Goal: Transaction & Acquisition: Book appointment/travel/reservation

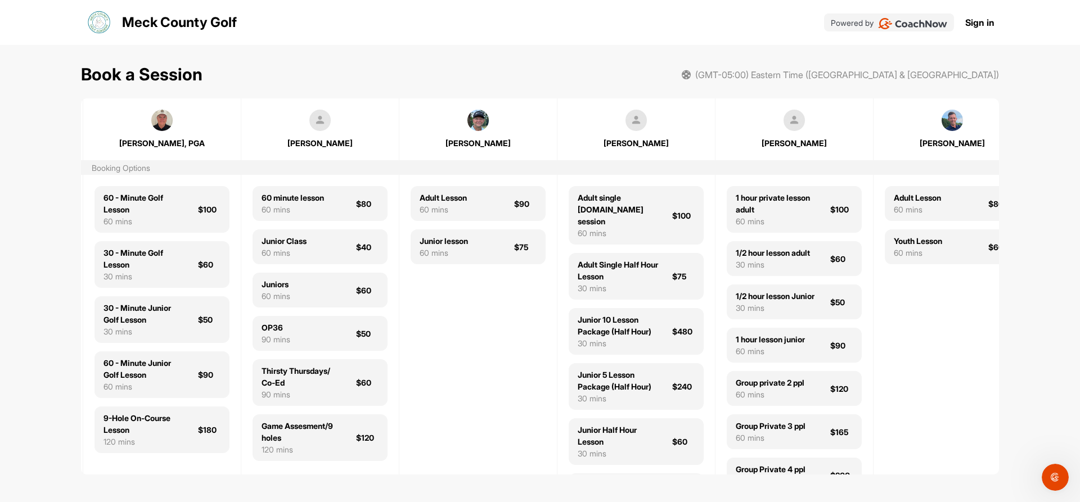
scroll to position [0, 662]
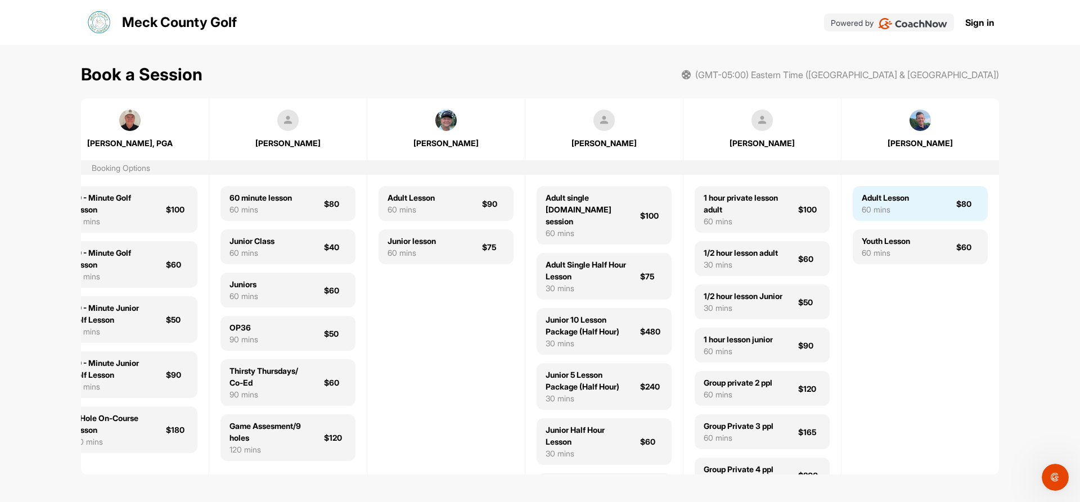
click at [897, 202] on div "Adult Lesson" at bounding box center [885, 198] width 47 height 12
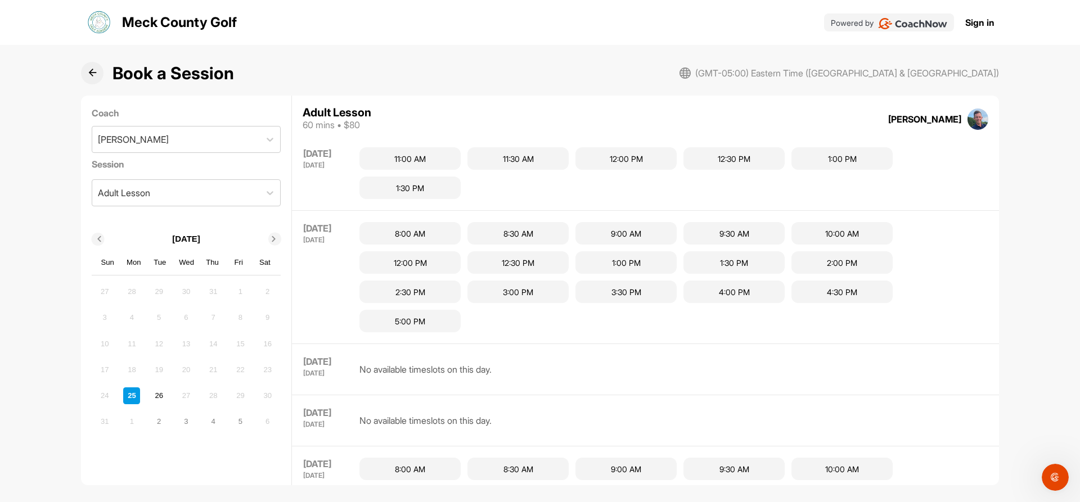
scroll to position [695, 0]
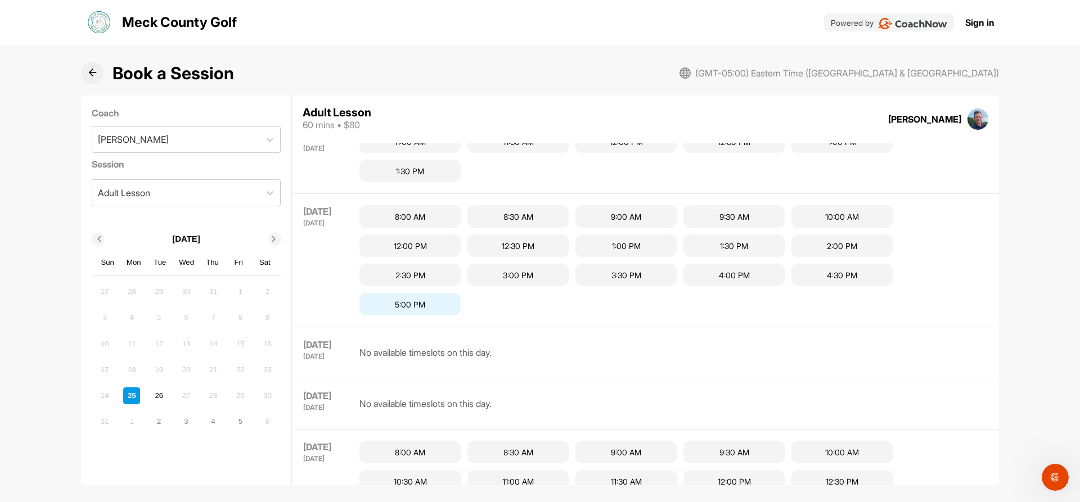
click at [410, 307] on div "5:00 PM" at bounding box center [409, 304] width 101 height 22
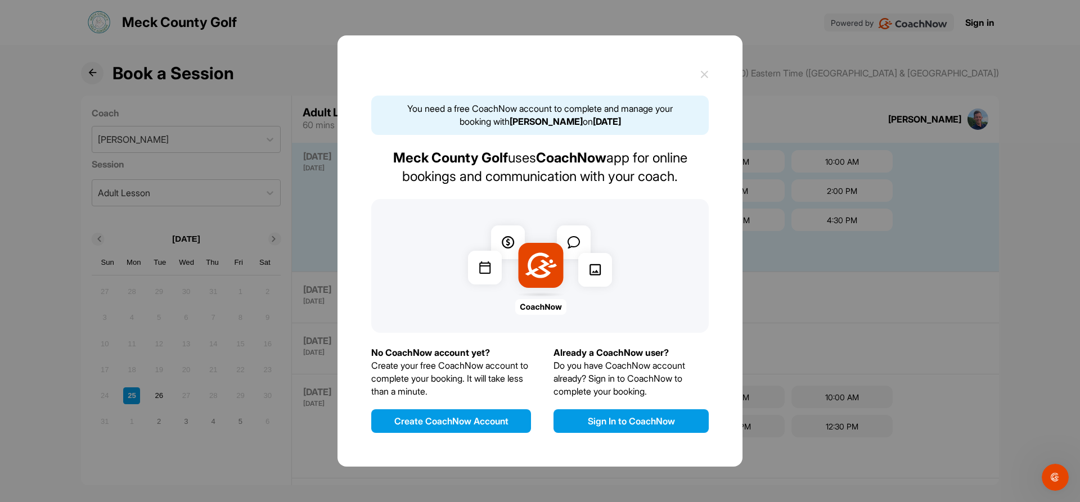
scroll to position [488, 0]
click at [702, 77] on icon at bounding box center [704, 74] width 8 height 8
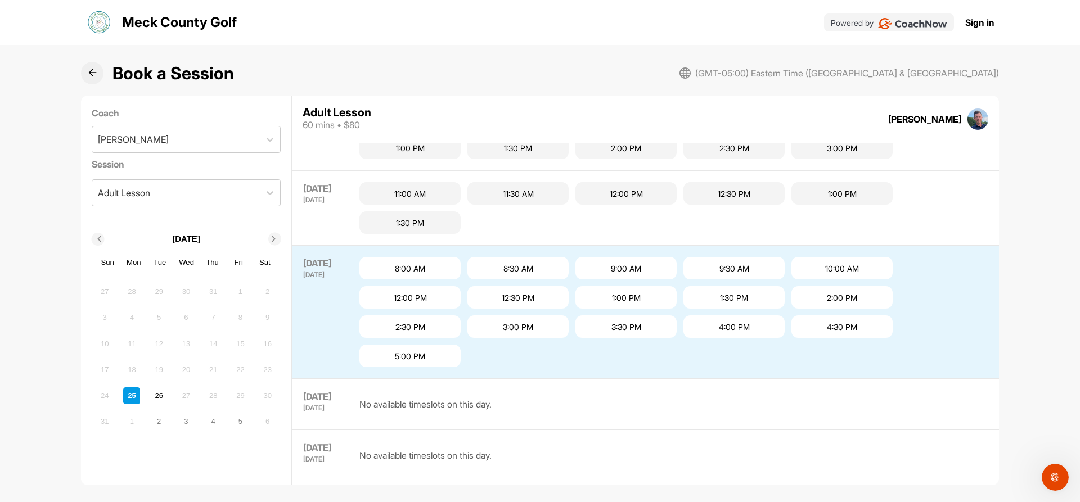
scroll to position [609, 0]
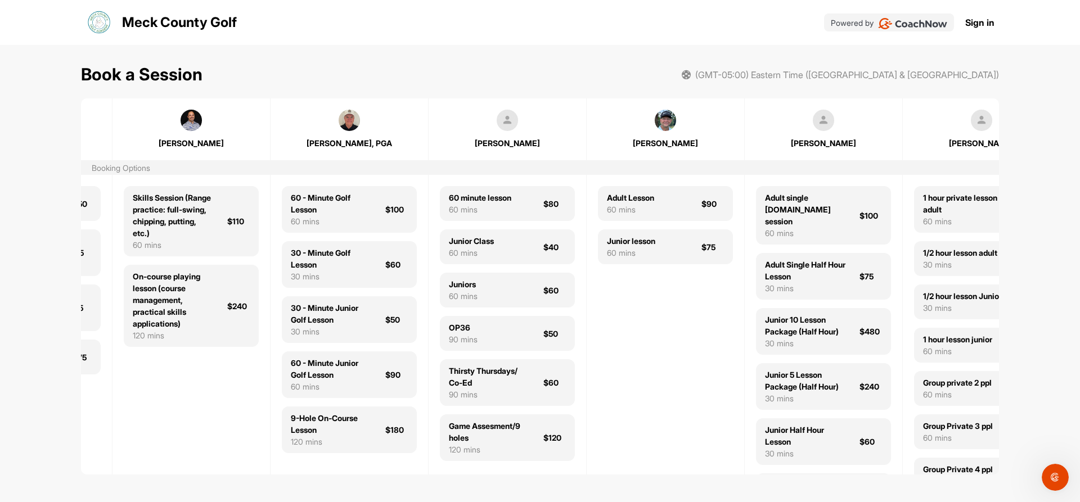
scroll to position [0, 495]
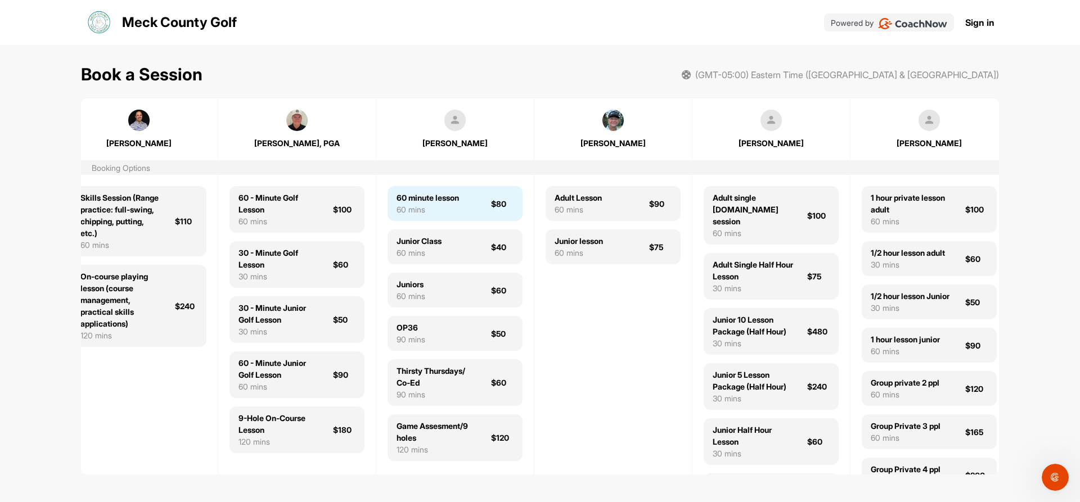
click at [446, 203] on div "60 minute lesson" at bounding box center [427, 198] width 62 height 12
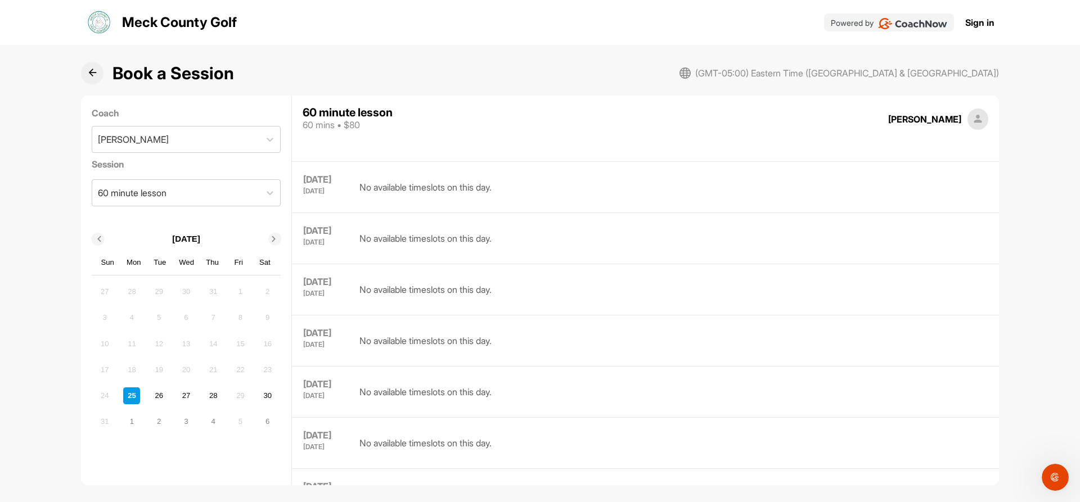
scroll to position [1142, 0]
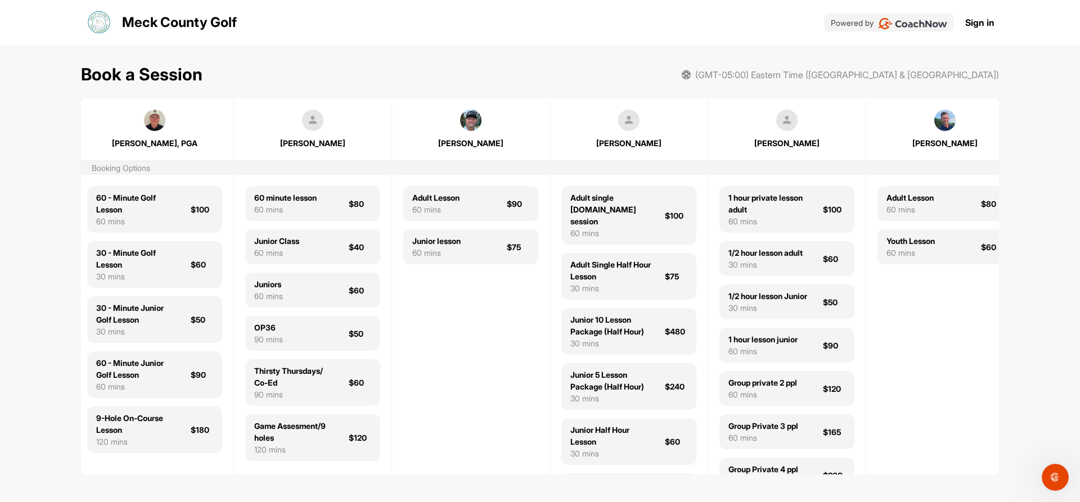
scroll to position [0, 662]
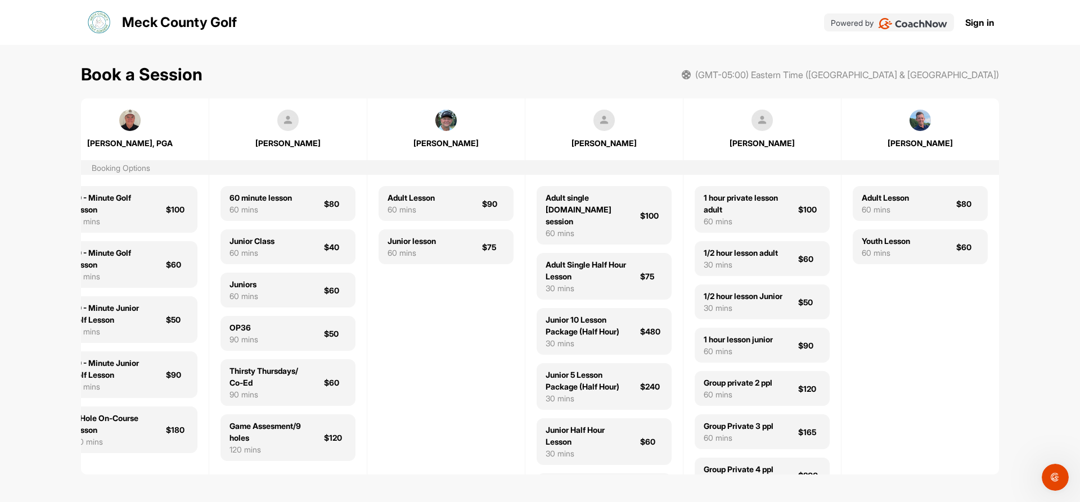
click at [917, 126] on img at bounding box center [919, 120] width 21 height 21
click at [912, 145] on div "[PERSON_NAME]" at bounding box center [920, 143] width 134 height 12
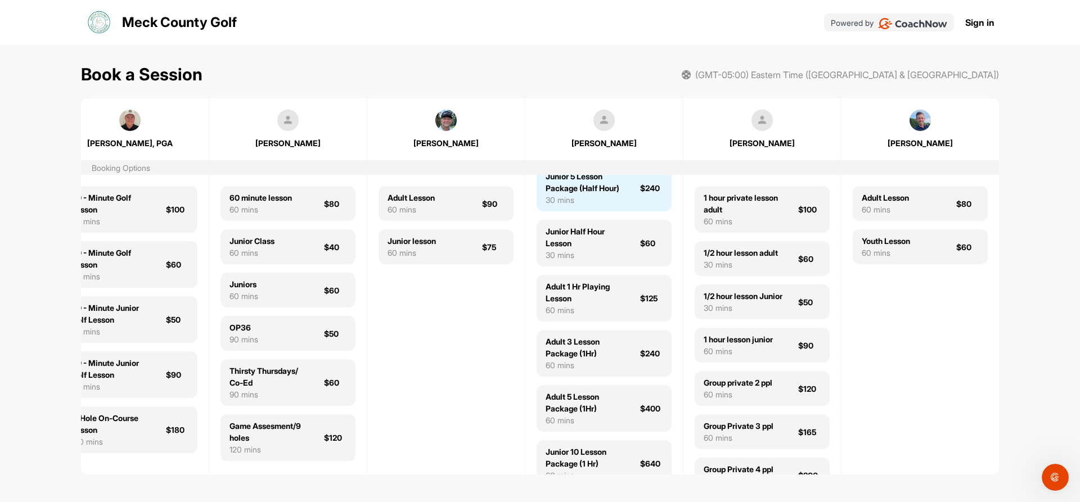
scroll to position [225, 0]
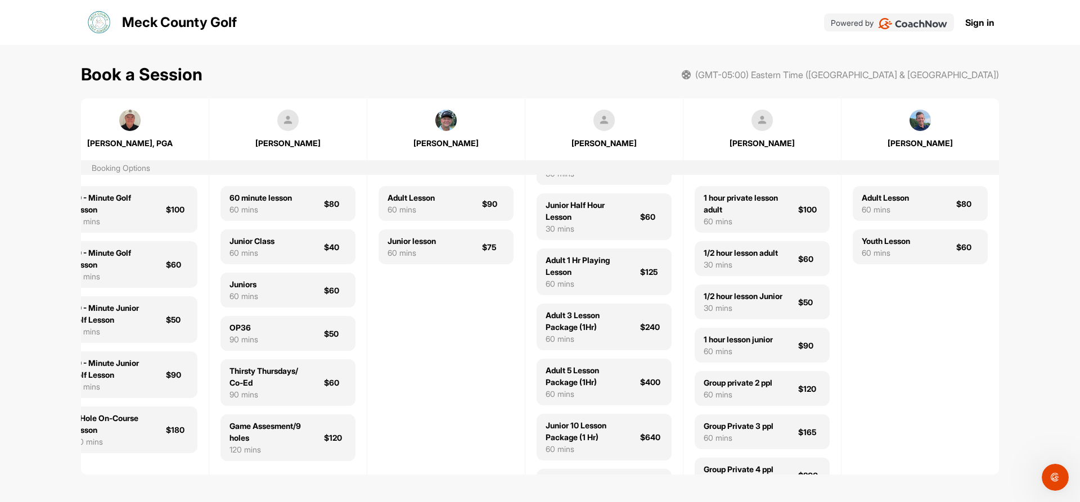
click at [80, 476] on div "Book a Session (GMT-05:00) Eastern Time (US & Canada) Joey Walker Booking Optio…" at bounding box center [540, 267] width 1080 height 444
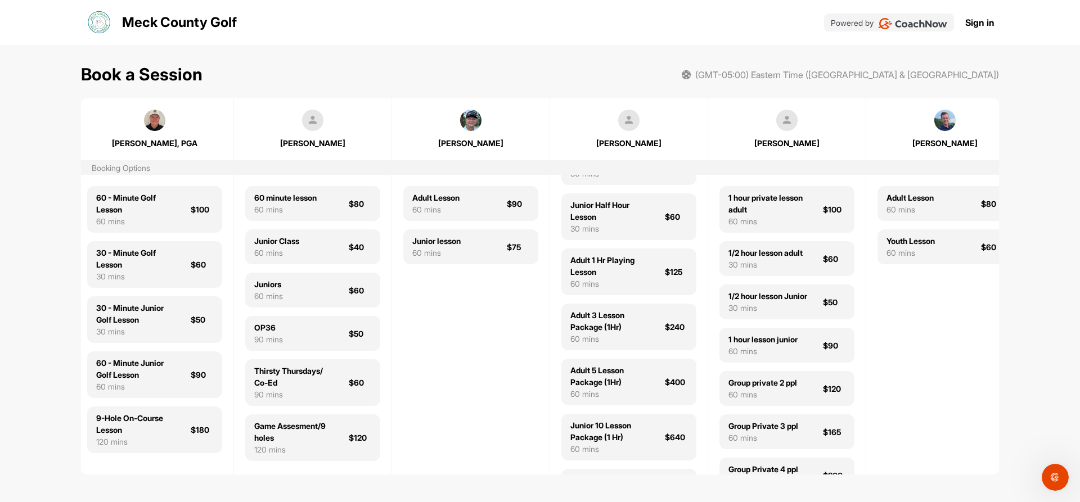
scroll to position [0, 662]
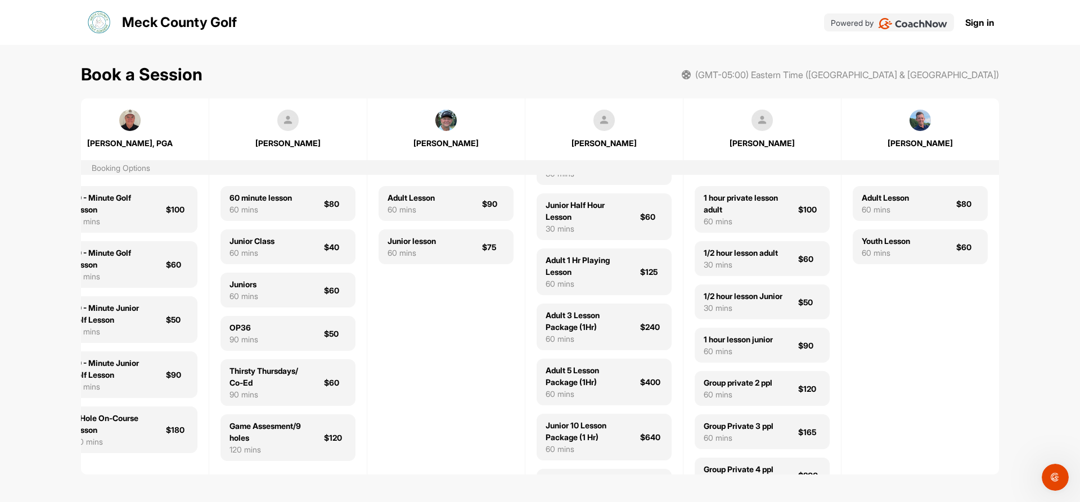
click at [916, 119] on img at bounding box center [919, 120] width 21 height 21
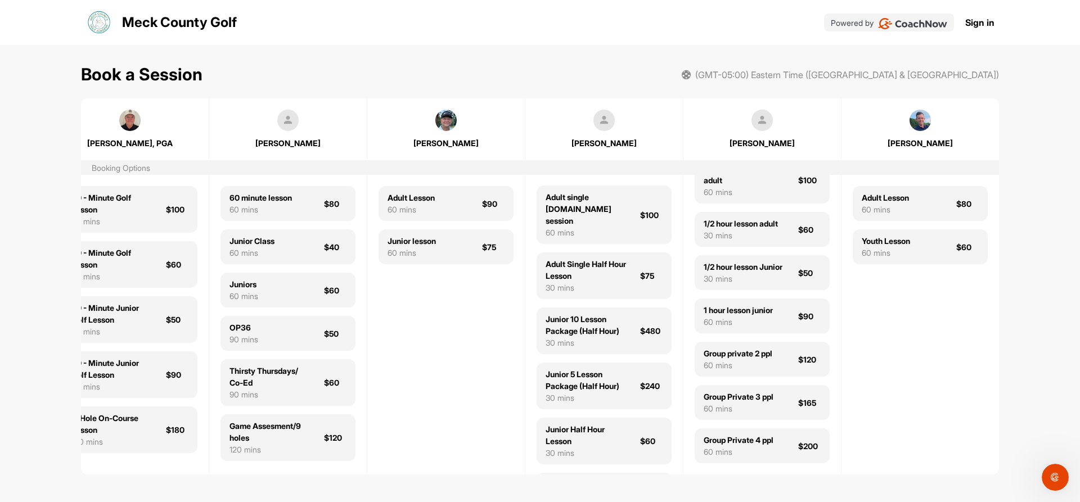
scroll to position [0, 0]
click at [917, 122] on img at bounding box center [919, 120] width 21 height 21
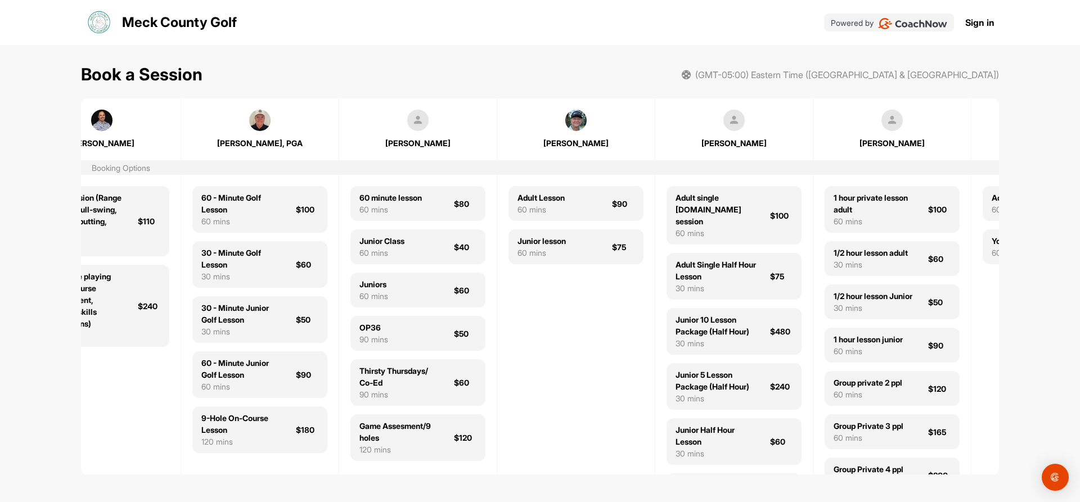
scroll to position [0, 585]
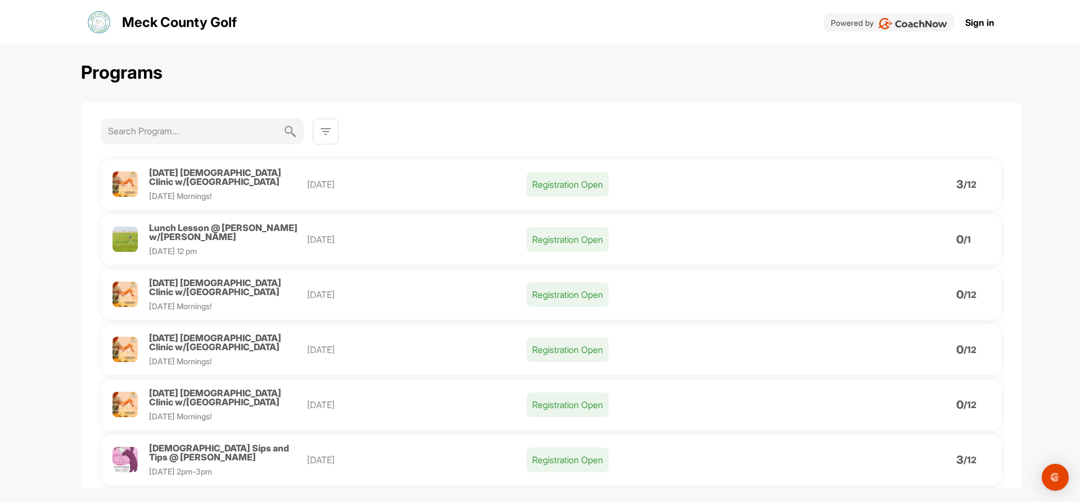
click at [164, 226] on span "Lunch Lesson @ Sifford w/Kerry Snyder" at bounding box center [223, 232] width 148 height 20
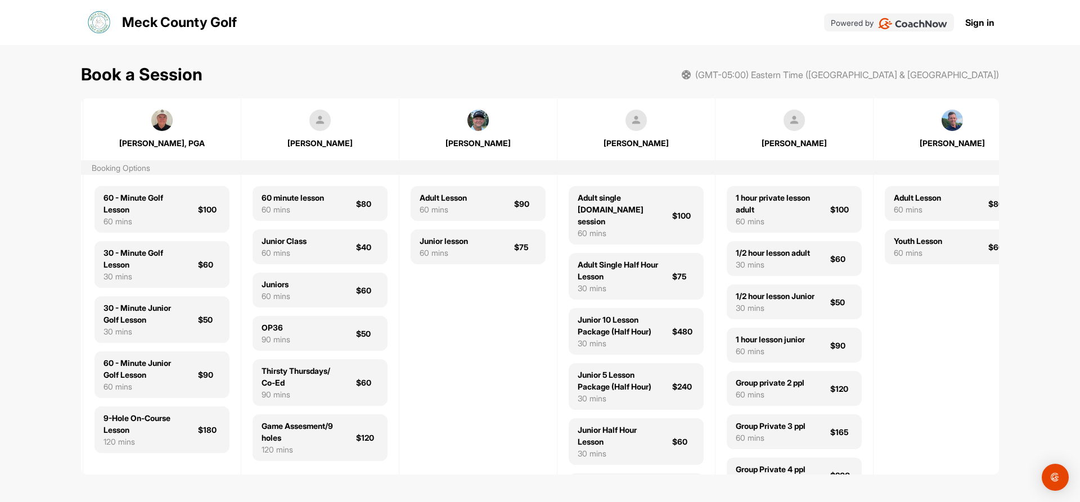
scroll to position [0, 662]
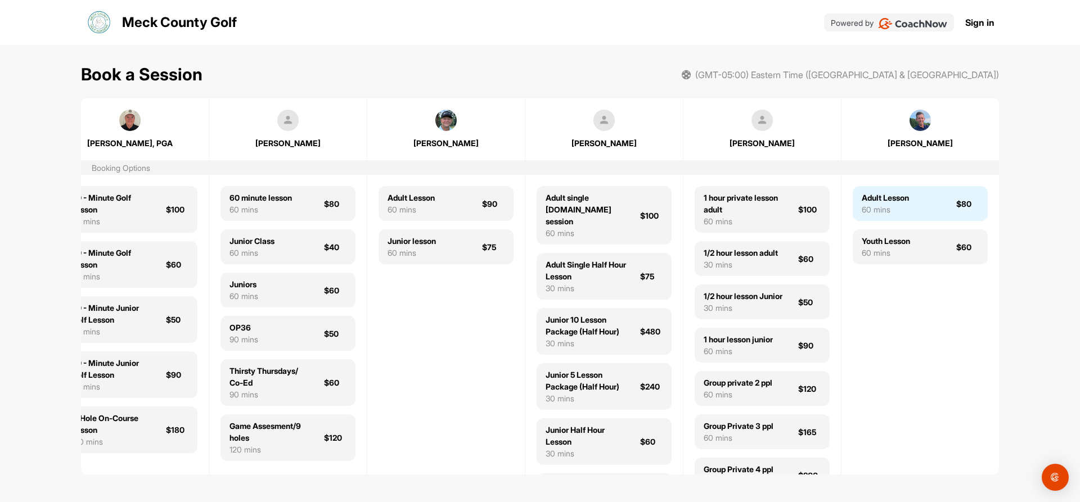
click at [885, 197] on div "Adult Lesson" at bounding box center [885, 198] width 47 height 12
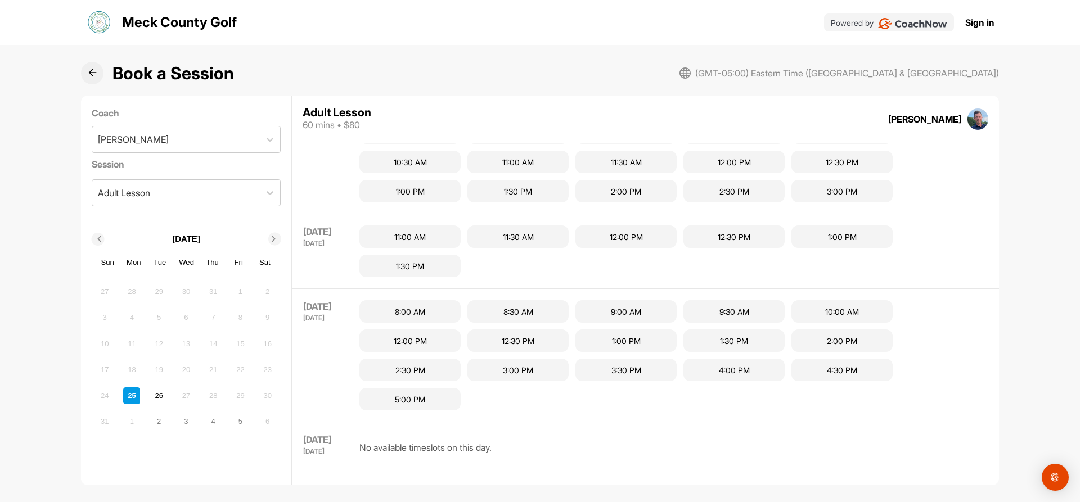
scroll to position [582, 0]
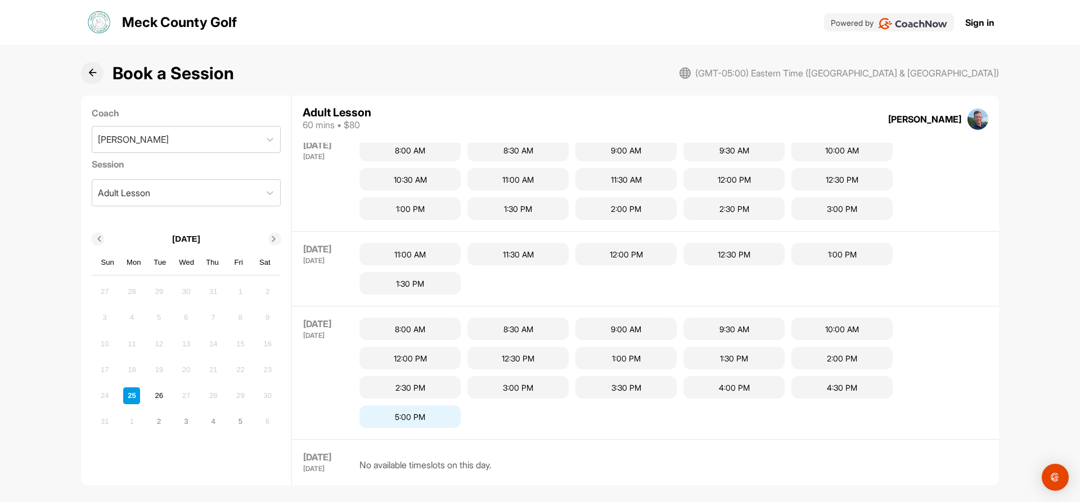
click at [421, 418] on div "5:00 PM" at bounding box center [409, 416] width 101 height 22
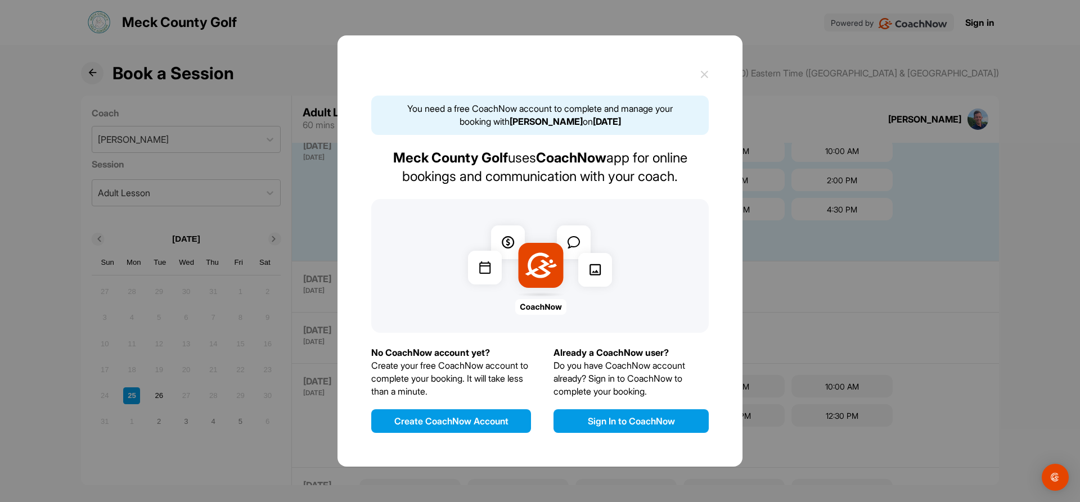
scroll to position [488, 0]
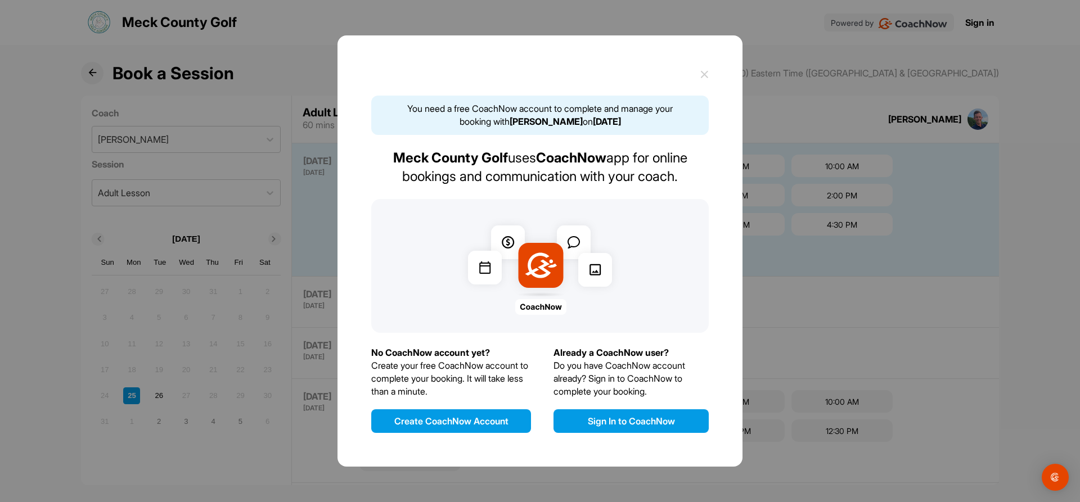
click at [709, 75] on div "You need a free CoachNow account to complete and manage your booking with Ryan …" at bounding box center [539, 250] width 405 height 431
click at [703, 75] on icon at bounding box center [704, 74] width 8 height 8
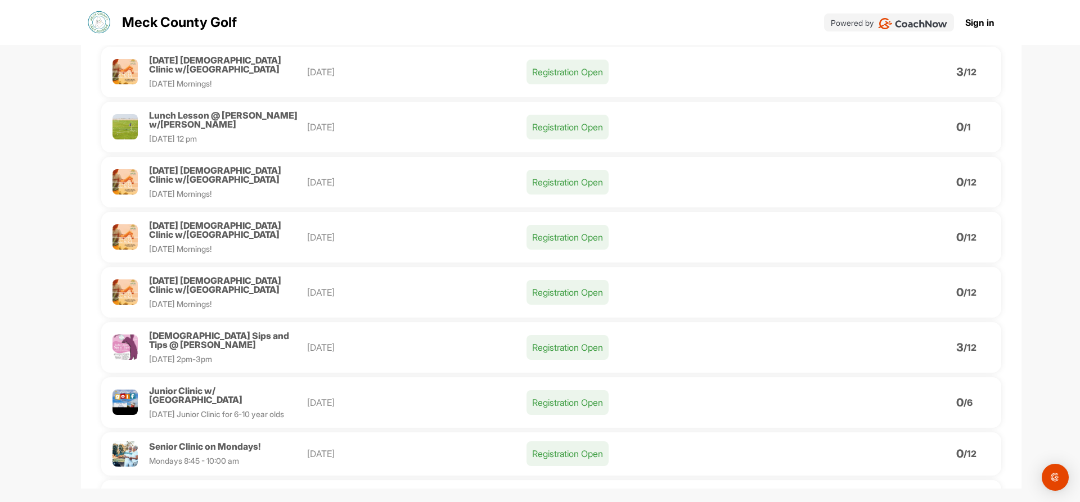
scroll to position [169, 0]
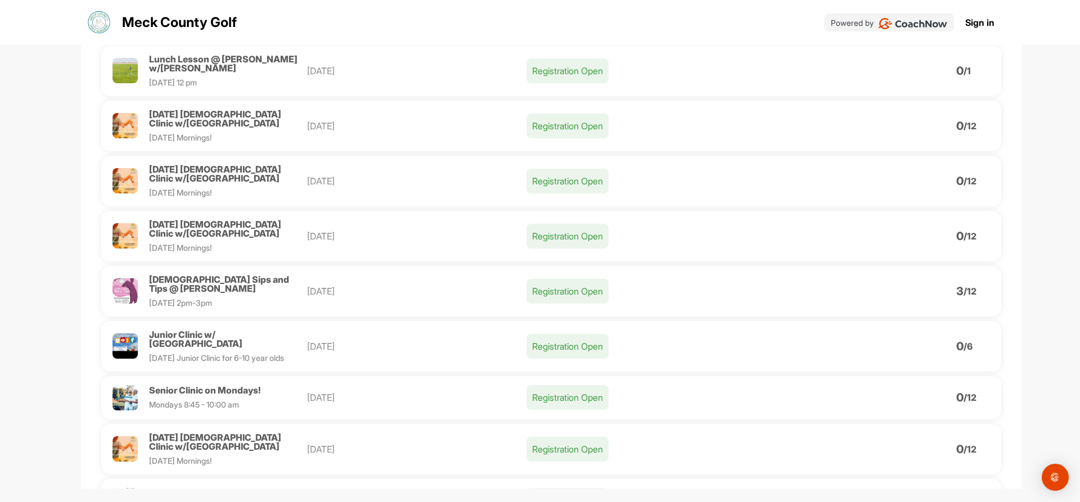
click at [203, 385] on span "Senior Clinic on Mondays!" at bounding box center [204, 390] width 111 height 11
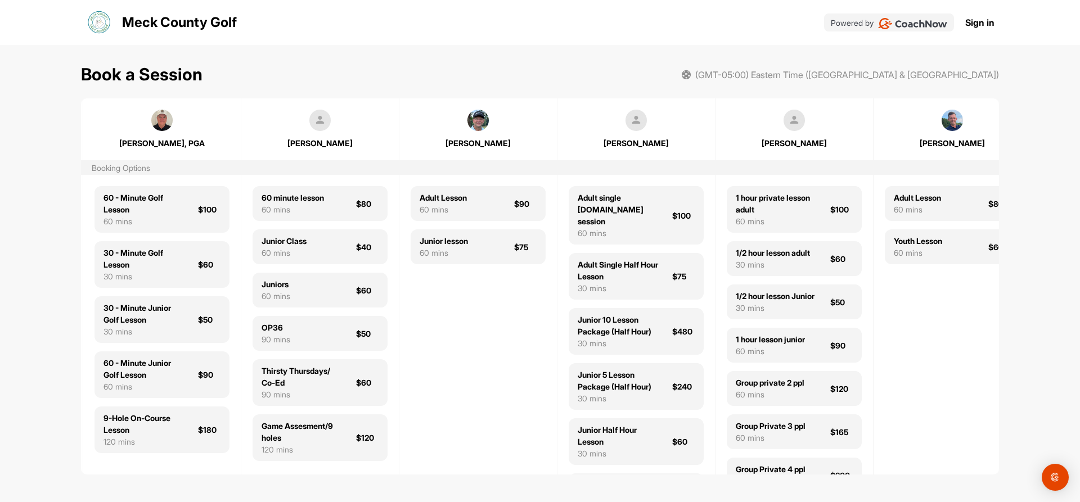
scroll to position [0, 662]
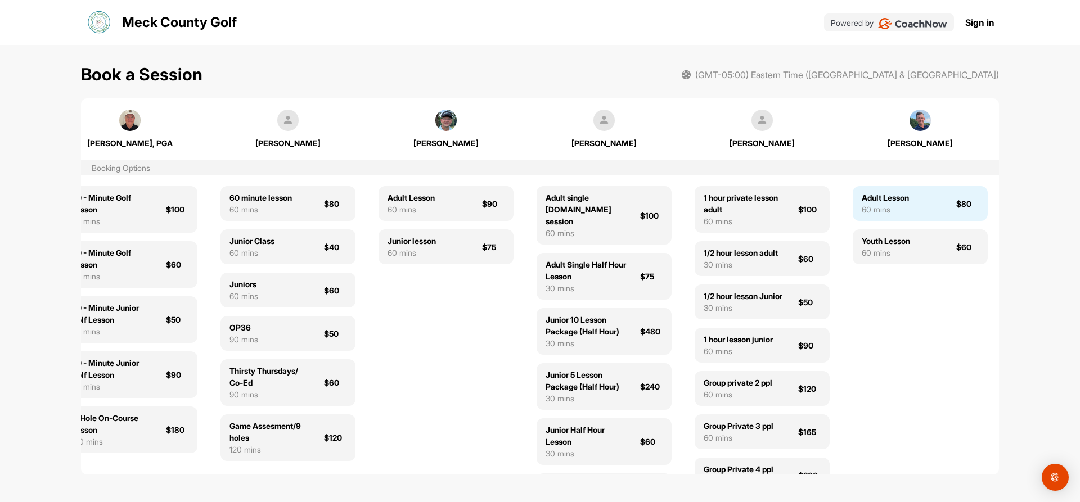
click at [886, 202] on div "Adult Lesson" at bounding box center [885, 198] width 47 height 12
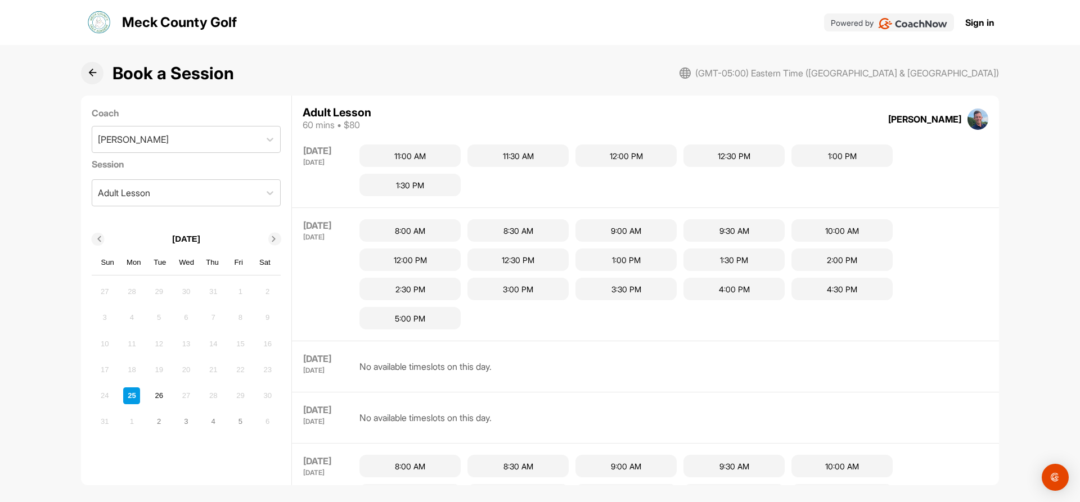
scroll to position [695, 0]
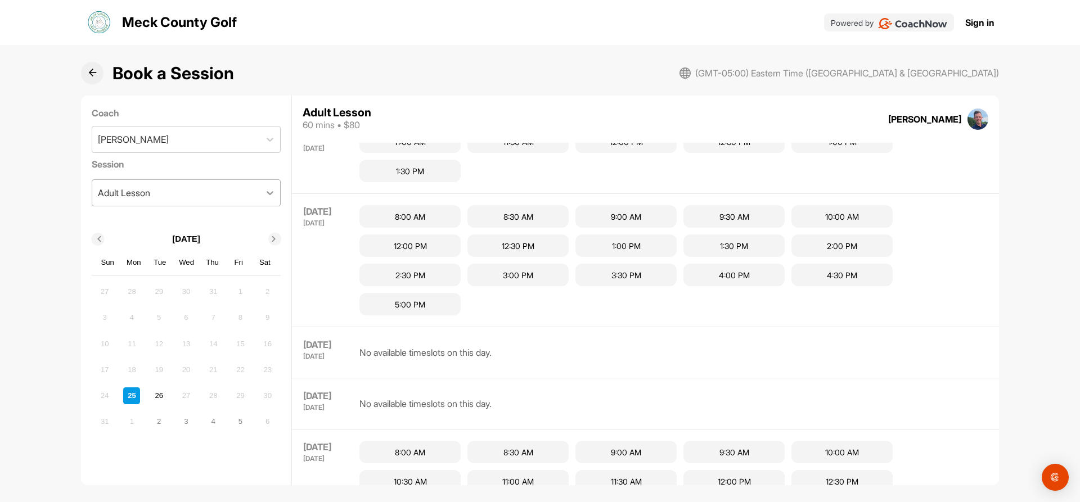
click at [267, 193] on icon at bounding box center [269, 192] width 11 height 11
click at [271, 142] on icon at bounding box center [269, 139] width 11 height 11
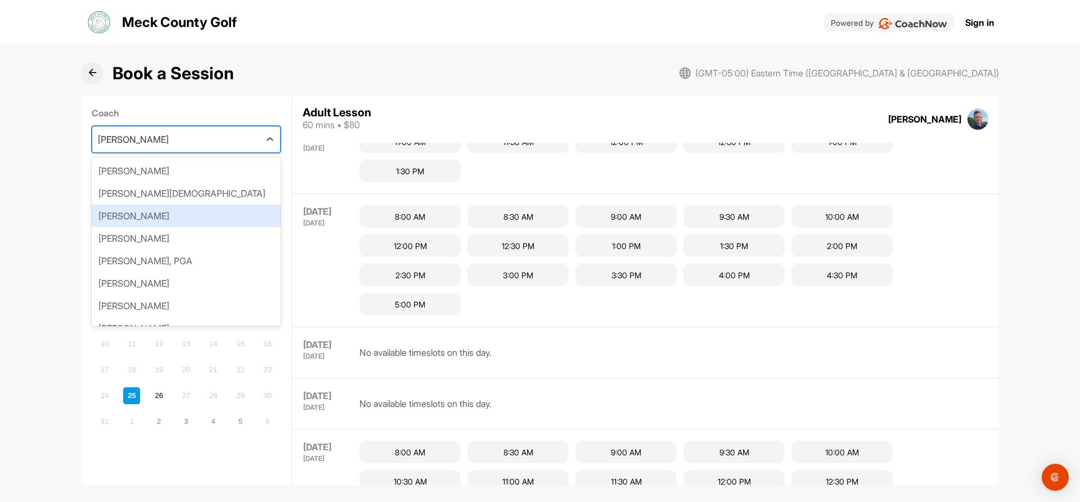
scroll to position [61, 0]
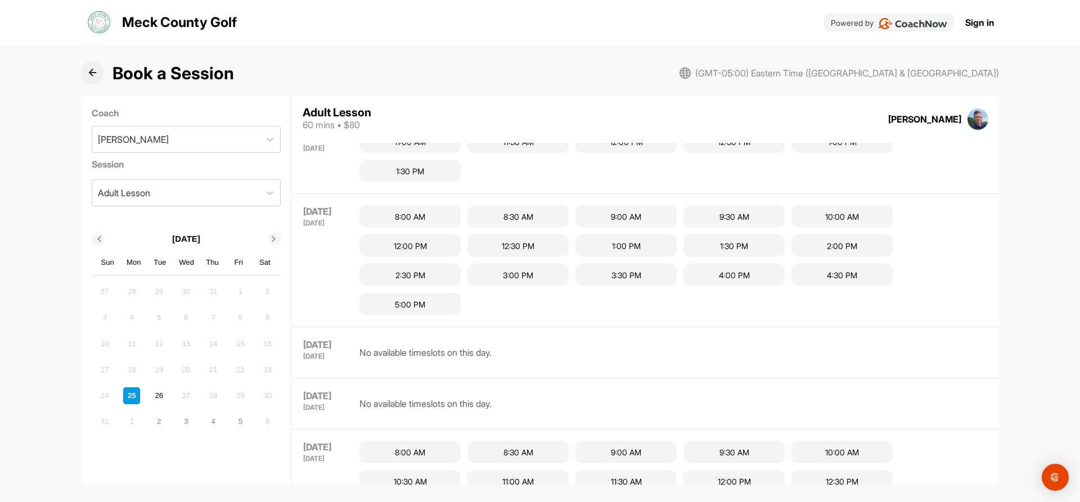
click at [575, 364] on div "No available timeslots on this day." at bounding box center [673, 353] width 628 height 28
click at [409, 308] on div "5:00 PM" at bounding box center [409, 304] width 101 height 22
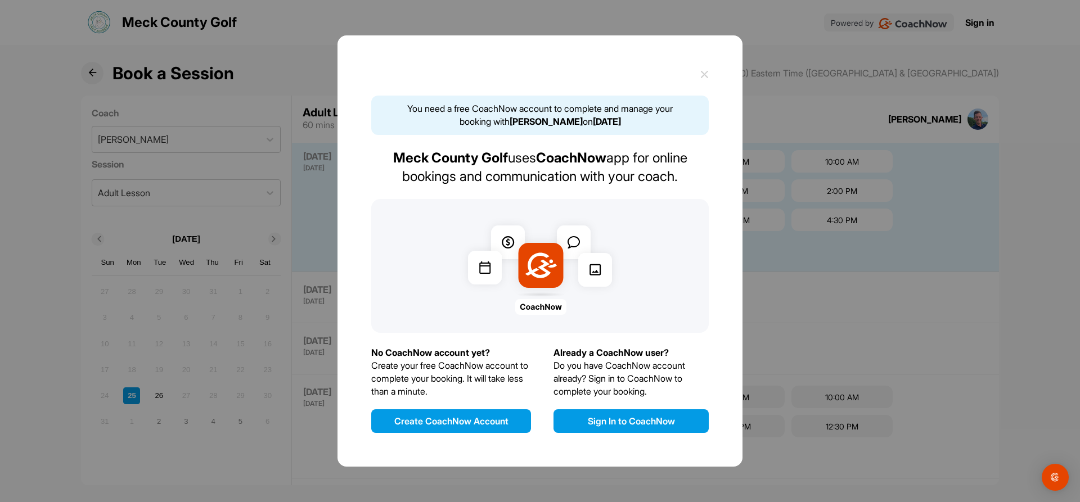
scroll to position [488, 0]
click at [452, 420] on button "Create CoachNow Account" at bounding box center [451, 421] width 160 height 24
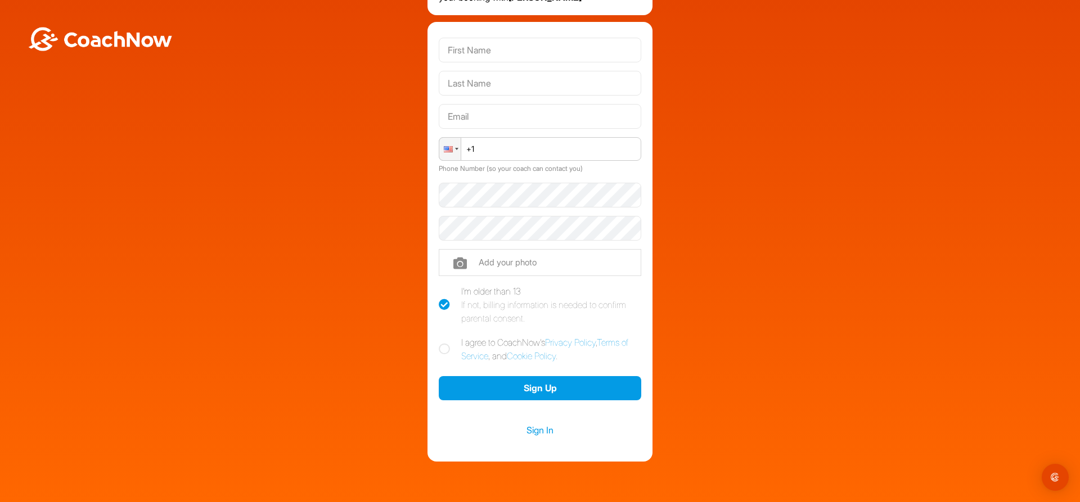
scroll to position [56, 0]
click at [439, 302] on icon at bounding box center [444, 304] width 11 height 11
click at [439, 291] on input "I'm older than 13 If not, billing information is needed to confirm parental con…" at bounding box center [442, 287] width 7 height 7
checkbox input "false"
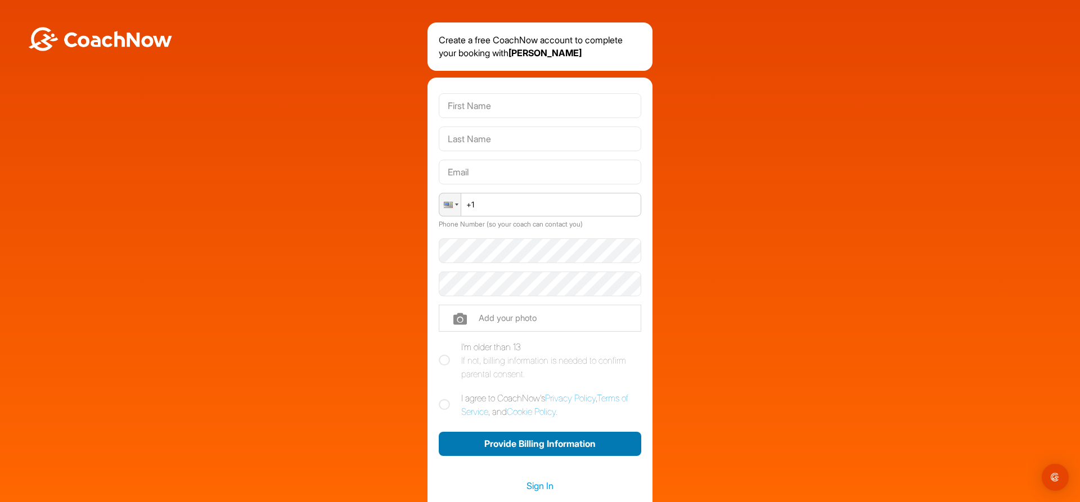
click at [519, 443] on button "Provide Billing Information" at bounding box center [540, 444] width 202 height 24
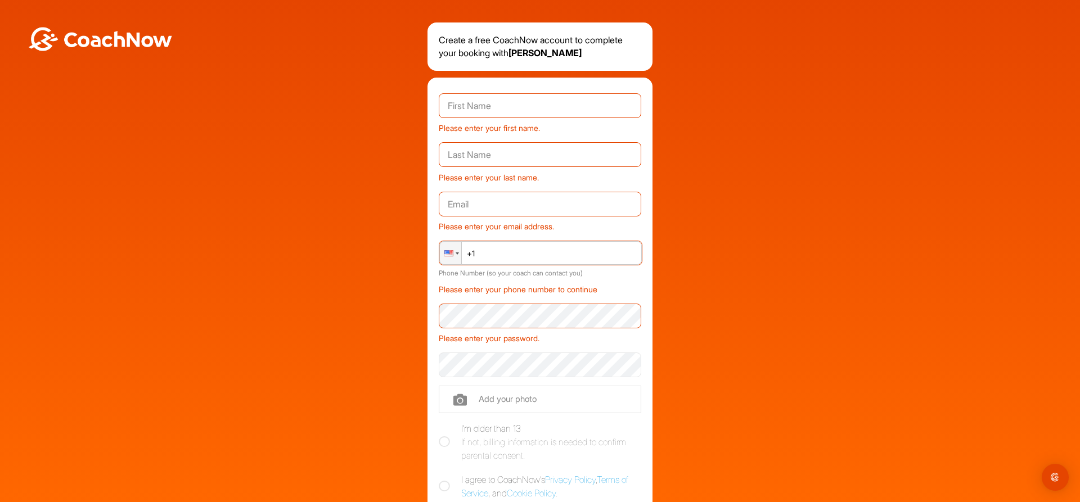
click at [515, 106] on input "text" at bounding box center [540, 105] width 202 height 25
type input "[PERSON_NAME]"
click at [489, 155] on input "text" at bounding box center [540, 154] width 202 height 25
type input "Parks"
click at [477, 204] on input "text" at bounding box center [540, 204] width 202 height 25
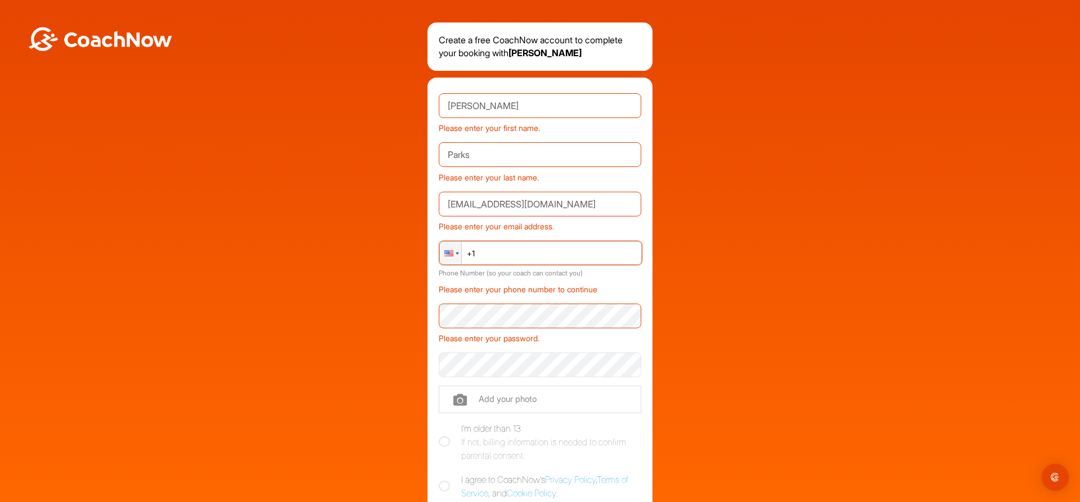
type input "[EMAIL_ADDRESS][DOMAIN_NAME]"
click at [502, 251] on input "+1" at bounding box center [540, 253] width 202 height 24
type input "[PHONE_NUMBER]"
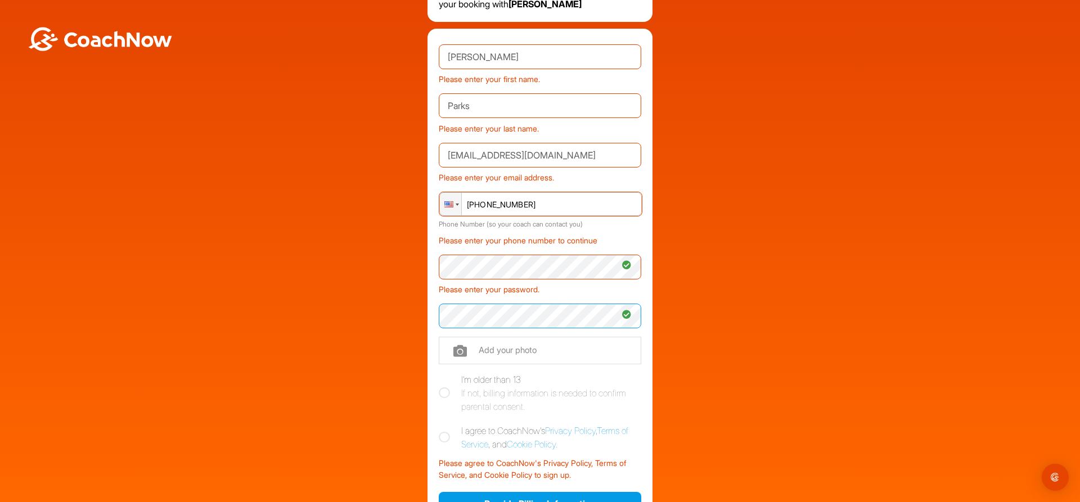
scroll to position [112, 0]
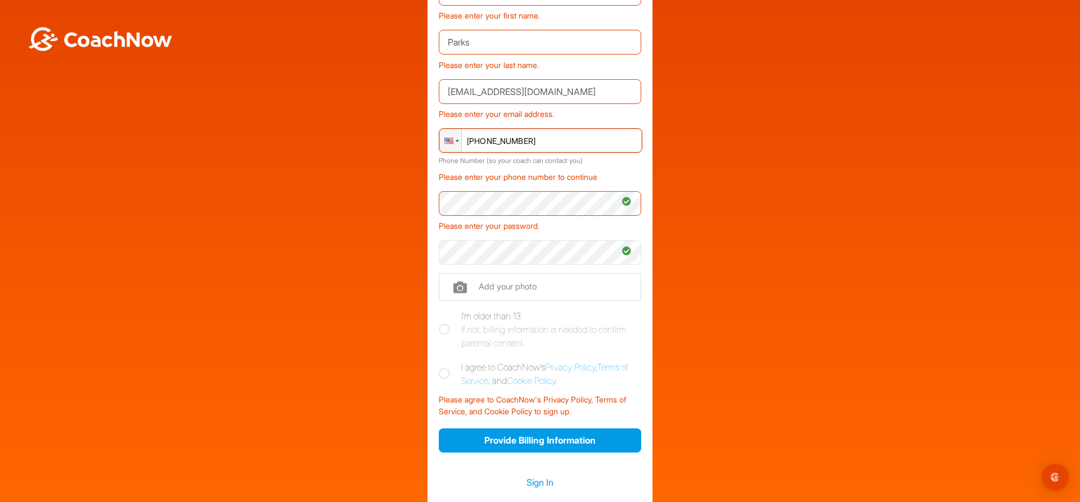
click at [441, 374] on icon at bounding box center [444, 373] width 11 height 11
click at [441, 368] on input "I agree to CoachNow's Privacy Policy , Terms of Service , and Cookie Policy ." at bounding box center [442, 363] width 7 height 7
checkbox input "true"
click at [526, 482] on link "Sign In" at bounding box center [540, 482] width 202 height 15
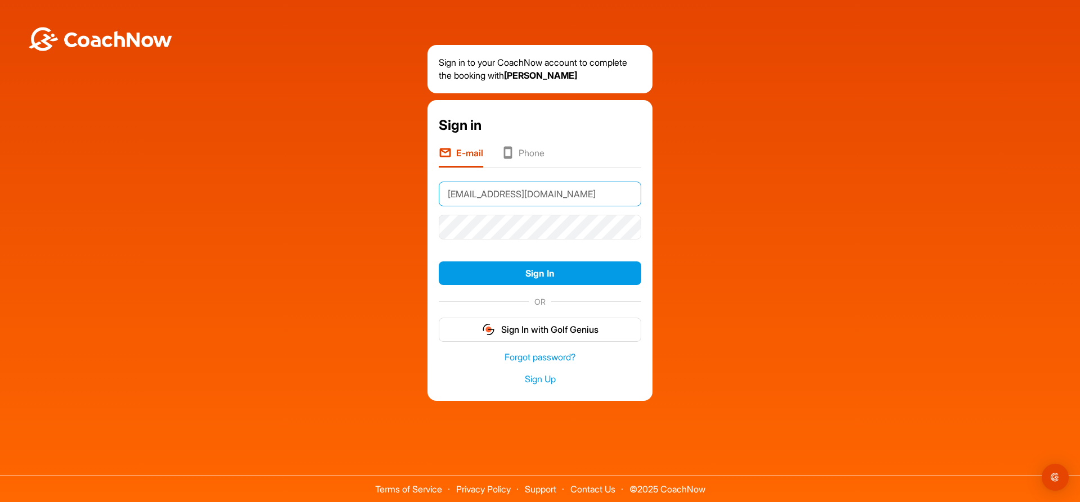
type input "[EMAIL_ADDRESS][DOMAIN_NAME]"
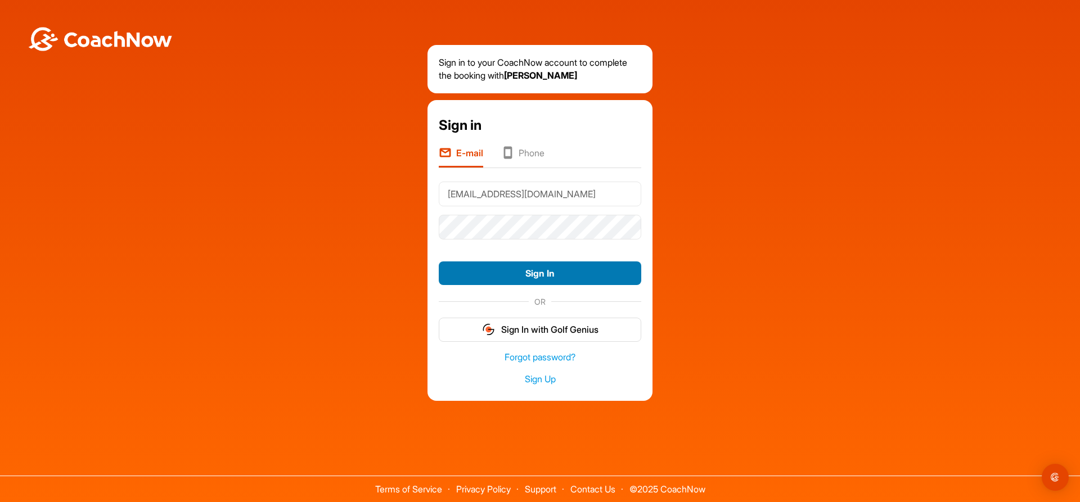
click at [587, 269] on button "Sign In" at bounding box center [540, 274] width 202 height 24
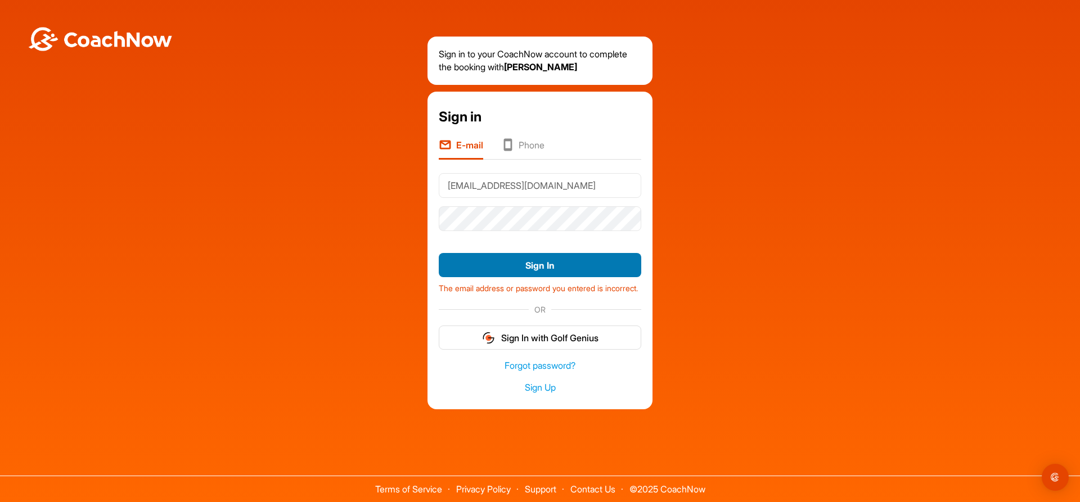
click at [549, 260] on button "Sign In" at bounding box center [540, 265] width 202 height 24
click at [546, 264] on button "Sign In" at bounding box center [540, 265] width 202 height 24
click at [546, 394] on link "Sign Up" at bounding box center [540, 387] width 202 height 13
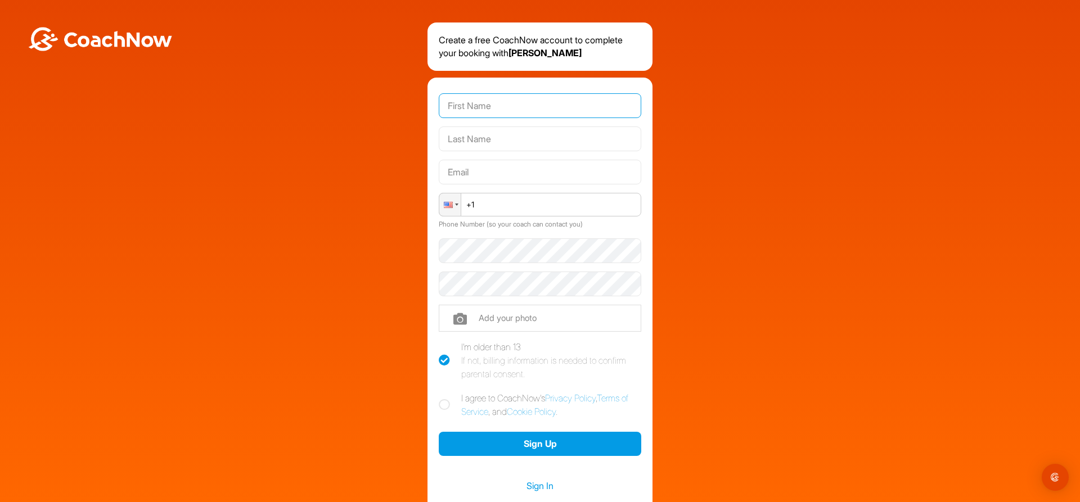
click at [529, 106] on input "text" at bounding box center [540, 105] width 202 height 25
type input "a"
type input "[PERSON_NAME]"
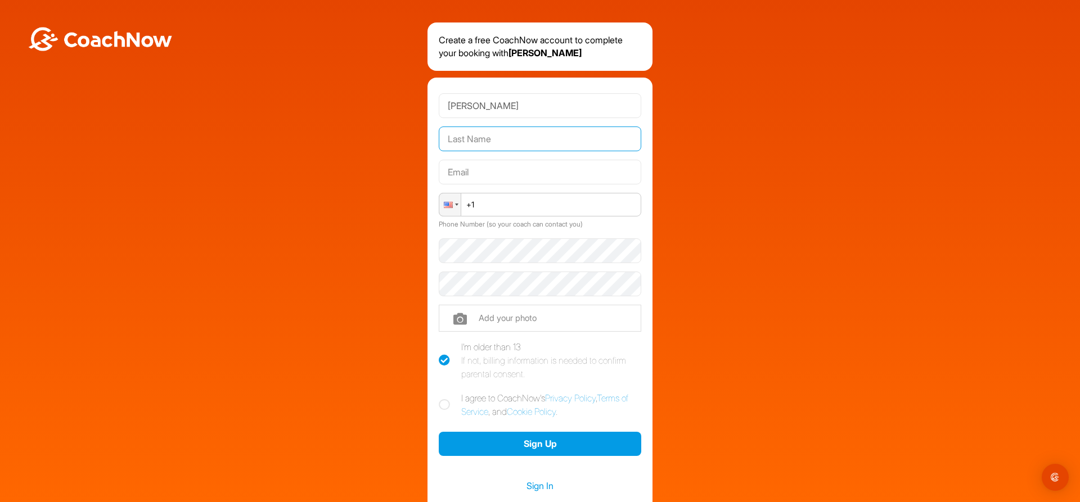
click at [477, 137] on input "text" at bounding box center [540, 139] width 202 height 25
type input "Parks"
click at [457, 173] on input "text" at bounding box center [540, 172] width 202 height 25
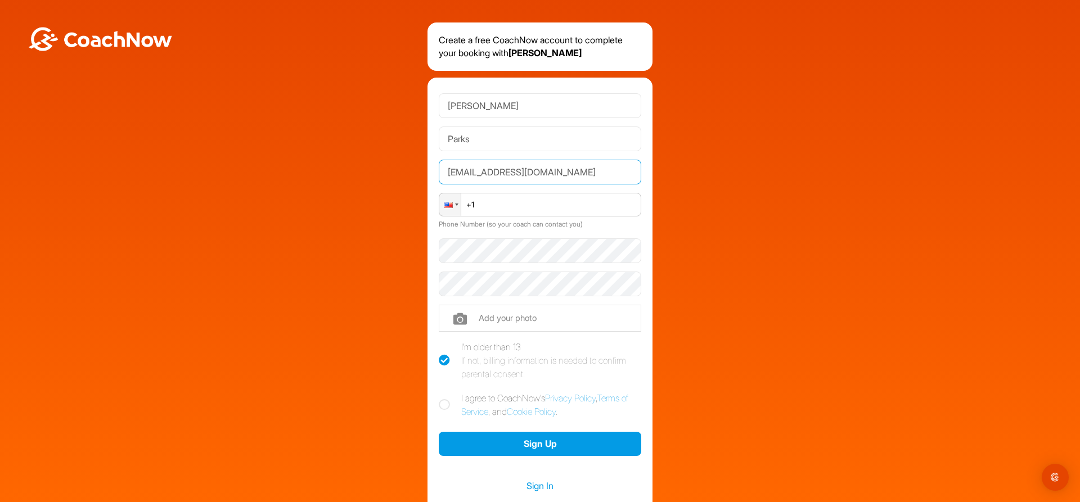
type input "[EMAIL_ADDRESS][DOMAIN_NAME]"
click at [495, 206] on input "+1" at bounding box center [540, 205] width 202 height 24
type input "[PHONE_NUMBER]"
click at [443, 358] on icon at bounding box center [444, 360] width 11 height 11
click at [443, 348] on input "I'm older than 13 If not, billing information is needed to confirm parental con…" at bounding box center [442, 343] width 7 height 7
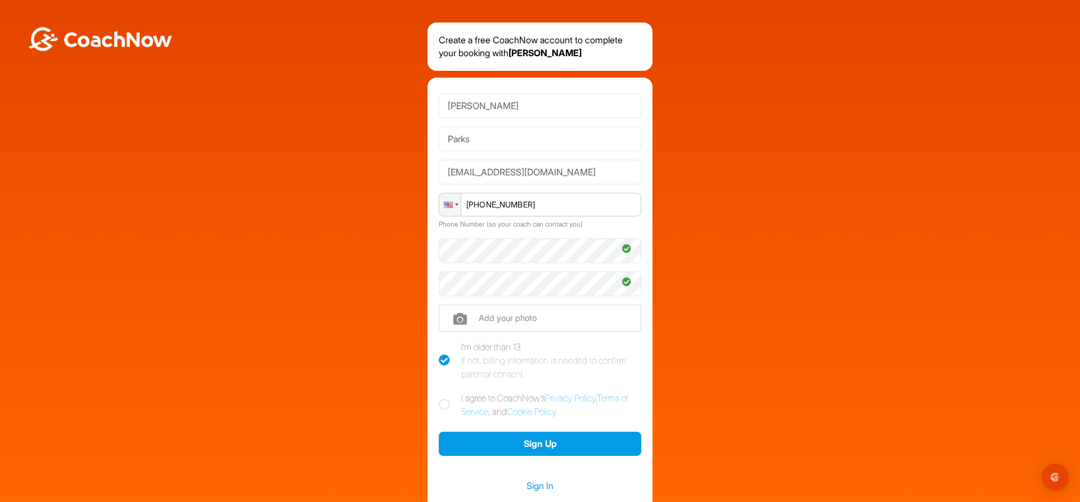
checkbox input "false"
click at [439, 405] on icon at bounding box center [444, 404] width 11 height 11
click at [439, 399] on input "I agree to CoachNow's Privacy Policy , Terms of Service , and Cookie Policy ." at bounding box center [442, 394] width 7 height 7
checkbox input "true"
click at [529, 486] on link "Sign In" at bounding box center [540, 486] width 202 height 15
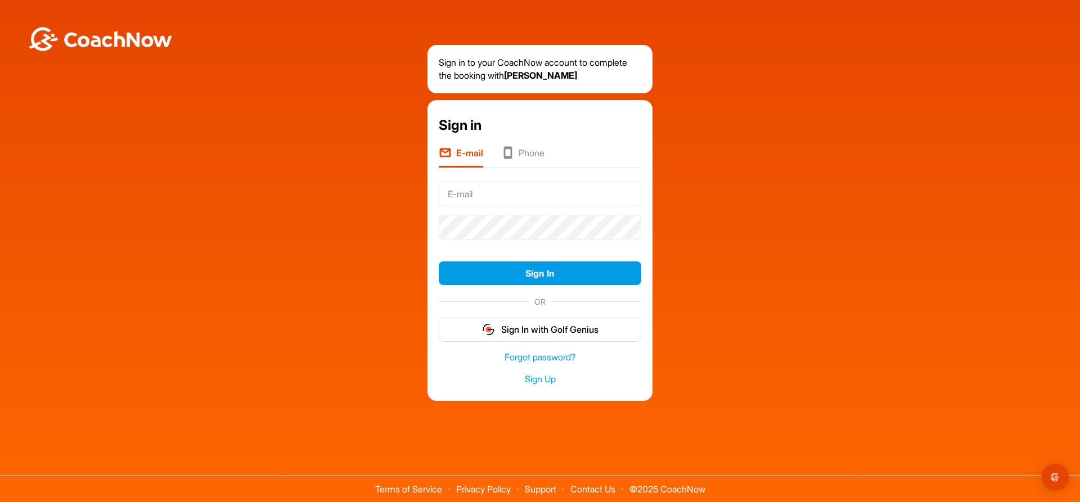
click at [538, 196] on input "text" at bounding box center [540, 194] width 202 height 25
type input "[EMAIL_ADDRESS][DOMAIN_NAME]"
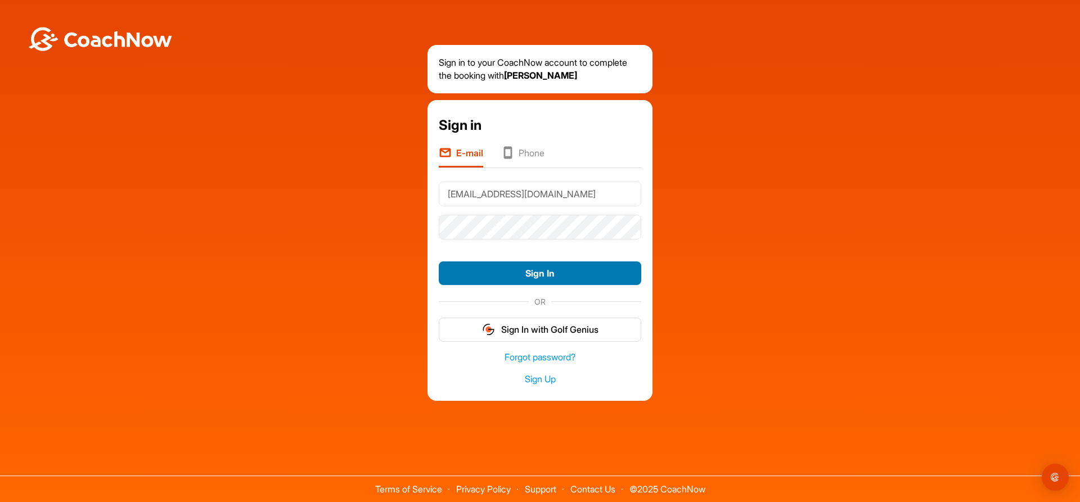
click at [536, 277] on button "Sign In" at bounding box center [540, 274] width 202 height 24
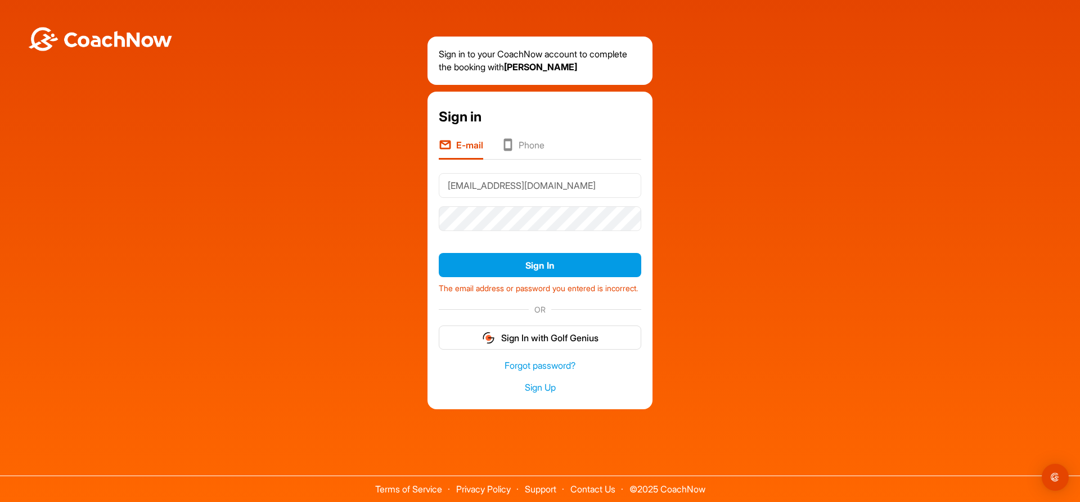
click at [510, 142] on icon at bounding box center [507, 145] width 13 height 15
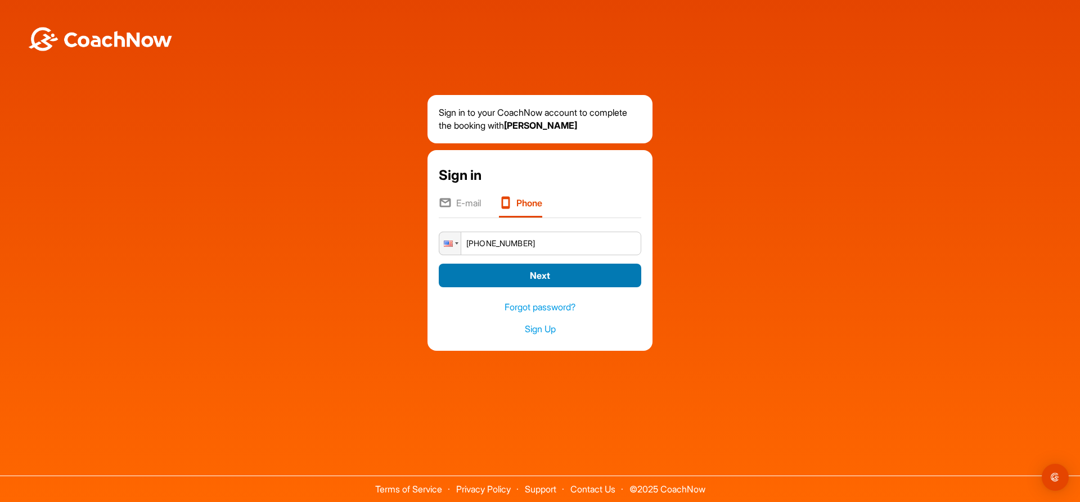
type input "[PHONE_NUMBER]"
click at [532, 281] on button "Next" at bounding box center [540, 276] width 202 height 24
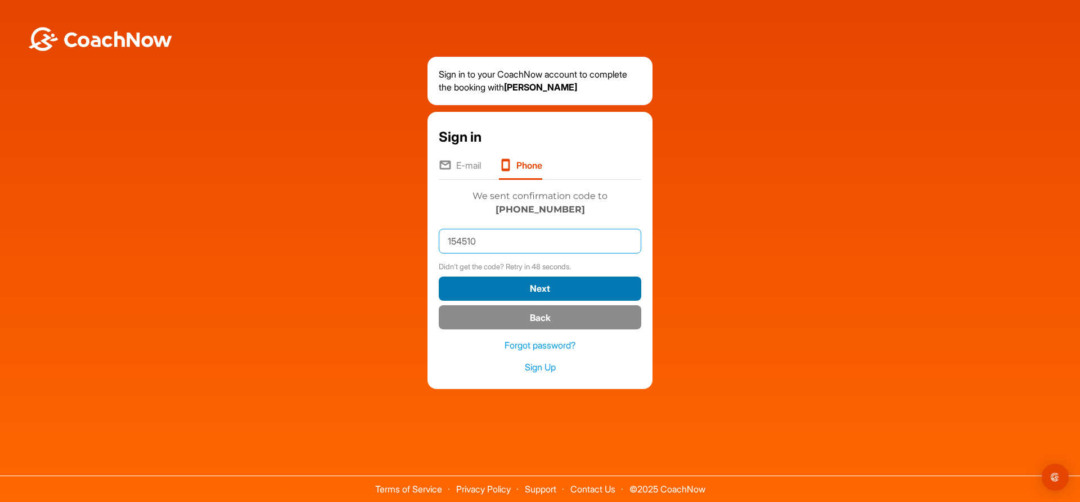
type input "154510"
click at [532, 287] on button "Next" at bounding box center [540, 289] width 202 height 24
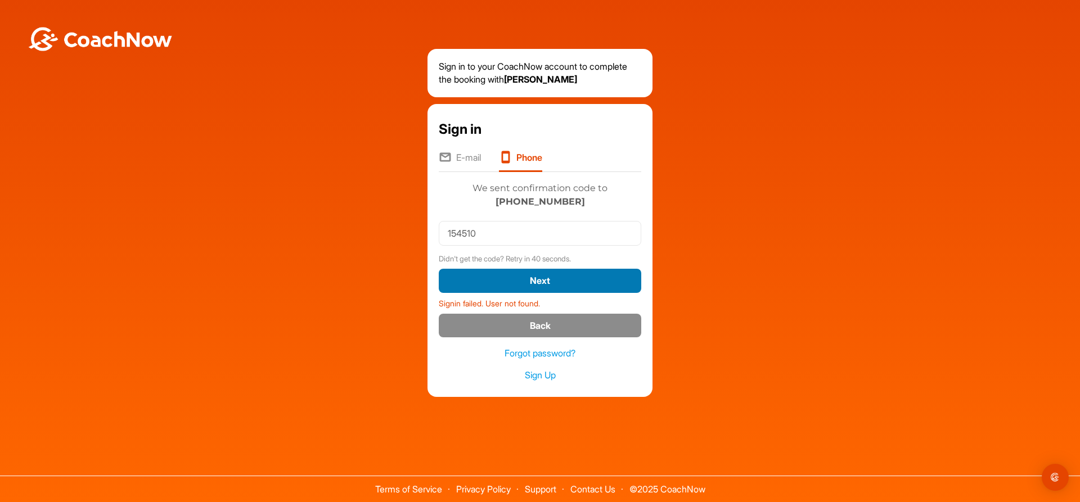
click at [540, 282] on button "Next" at bounding box center [540, 281] width 202 height 24
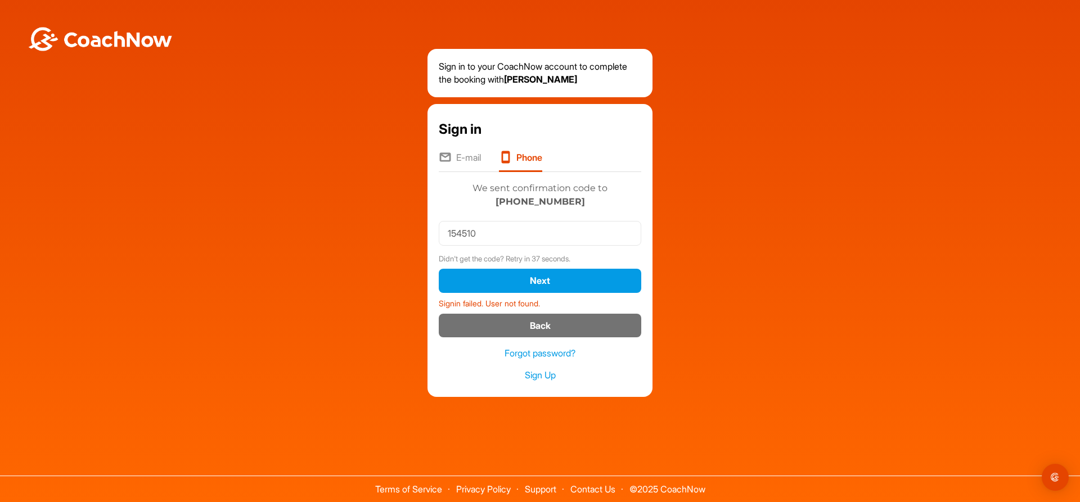
click at [546, 327] on button "Back" at bounding box center [540, 326] width 202 height 24
type input "+1"
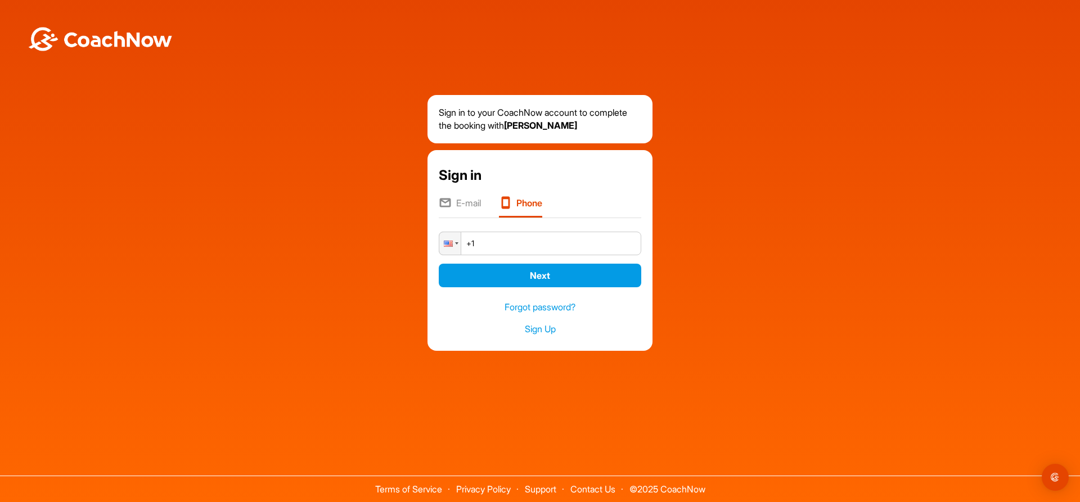
click at [462, 200] on li "E-mail" at bounding box center [460, 206] width 42 height 21
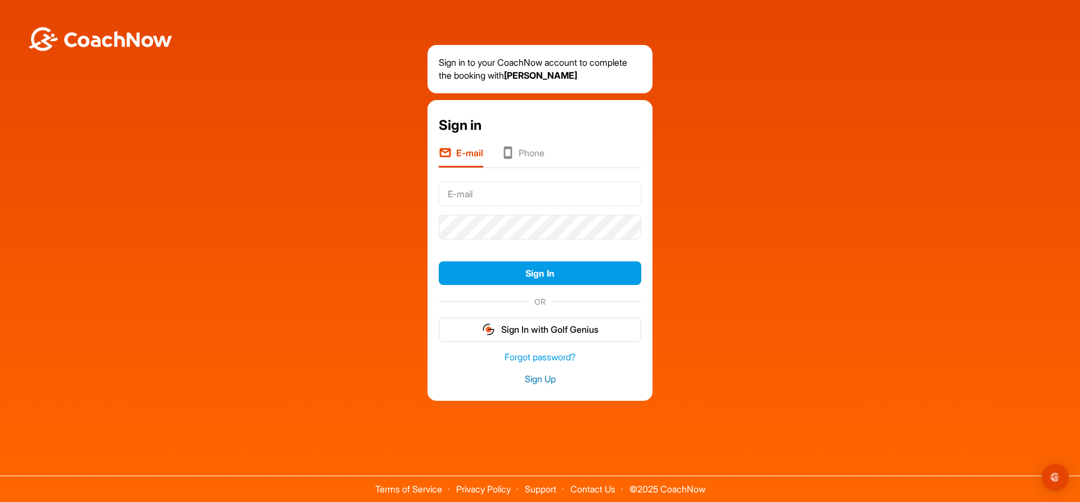
click at [538, 383] on link "Sign Up" at bounding box center [540, 379] width 202 height 13
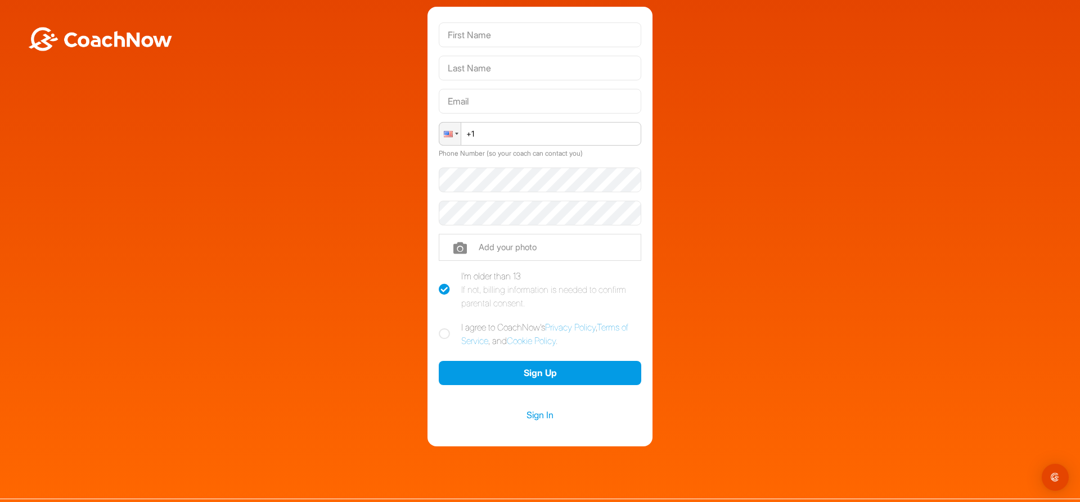
scroll to position [94, 0]
